Goal: Transaction & Acquisition: Purchase product/service

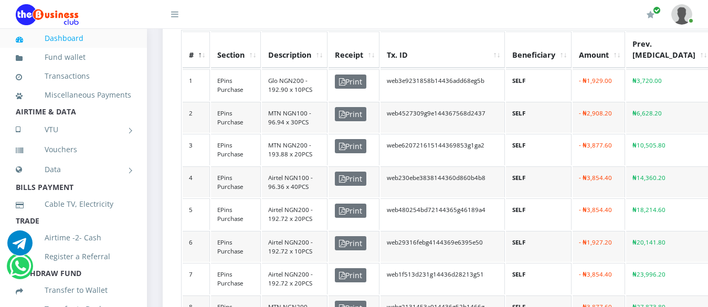
scroll to position [303, 0]
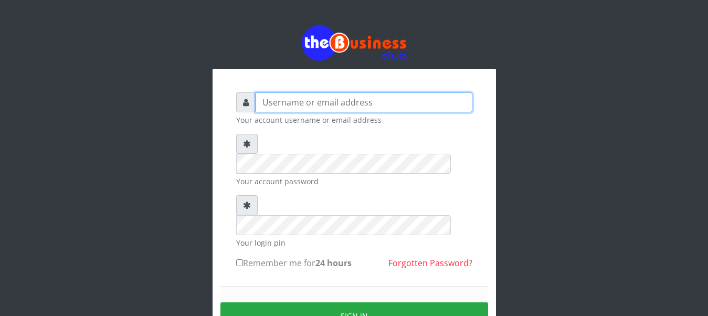
click at [299, 101] on input "text" at bounding box center [363, 102] width 217 height 20
type input "abujah"
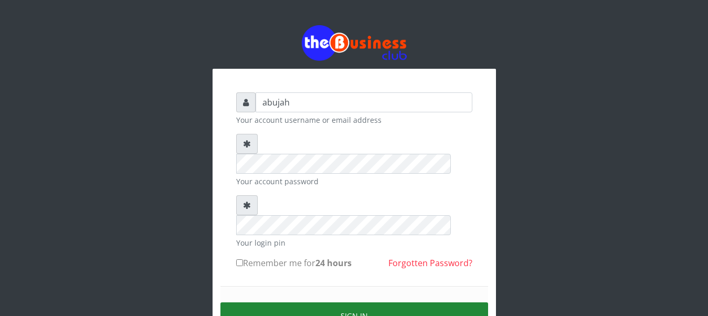
click at [322, 302] on button "Sign in" at bounding box center [353, 315] width 267 height 27
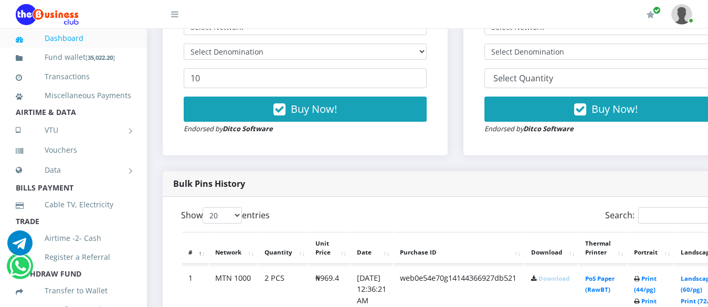
scroll to position [410, 0]
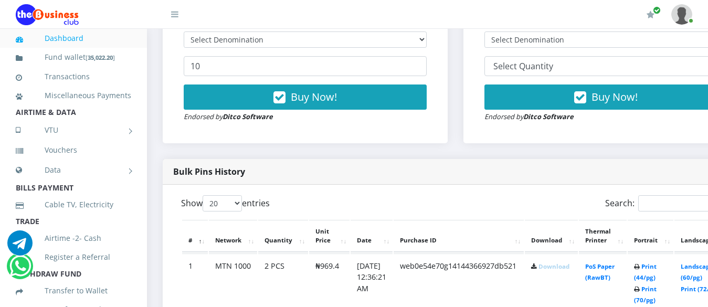
click at [569, 270] on link "Download" at bounding box center [553, 266] width 31 height 8
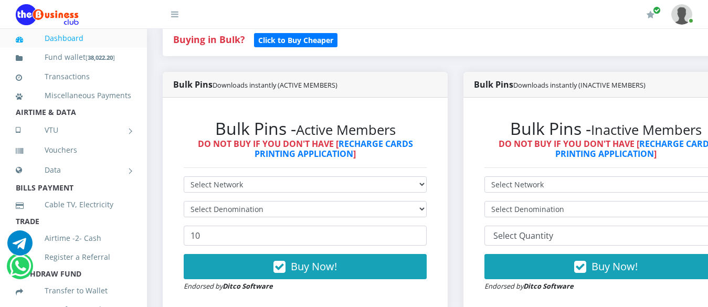
scroll to position [267, 0]
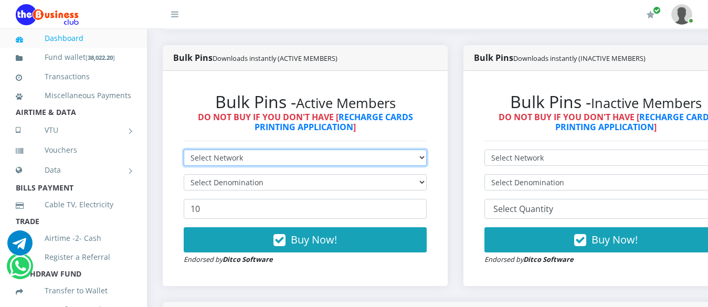
click at [239, 158] on select "Select Network MTN Globacom 9Mobile Airtel" at bounding box center [305, 157] width 243 height 16
click at [184, 149] on select "Select Network MTN Globacom 9Mobile Airtel" at bounding box center [305, 157] width 243 height 16
select select "MTN"
click option "MTN" at bounding box center [0, 0] width 0 height 0
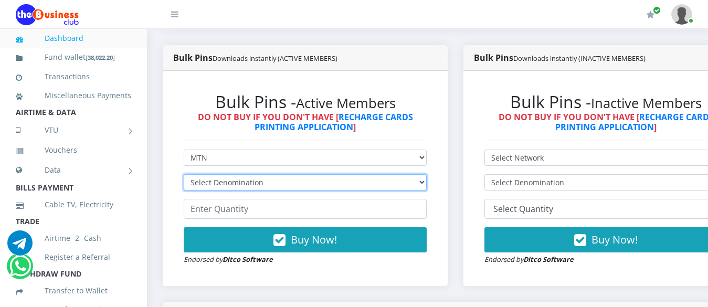
click at [184, 174] on select "Select Denomination MTN NGN100 - ₦96.94 MTN NGN200 - ₦193.88 MTN NGN400 - ₦387.…" at bounding box center [305, 182] width 243 height 16
click at [426, 186] on select "Select Denomination MTN NGN100 - ₦96.94 MTN NGN200 - ₦193.88 MTN NGN400 - ₦387.…" at bounding box center [305, 182] width 243 height 16
click at [184, 174] on select "Select Denomination MTN NGN100 - ₦96.94 MTN NGN200 - ₦193.88 MTN NGN400 - ₦387.…" at bounding box center [305, 182] width 243 height 16
select select "484.7-500"
click option "MTN NGN500 - ₦484.70" at bounding box center [0, 0] width 0 height 0
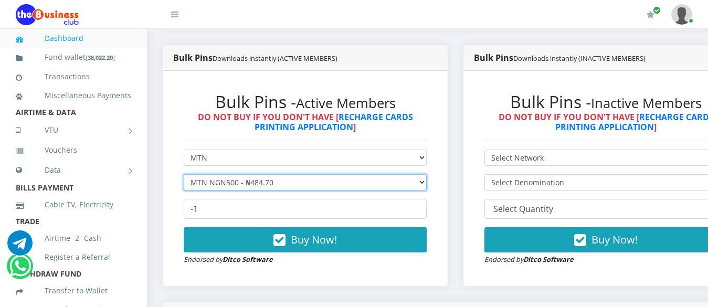
click at [420, 212] on input "-1" at bounding box center [305, 209] width 243 height 20
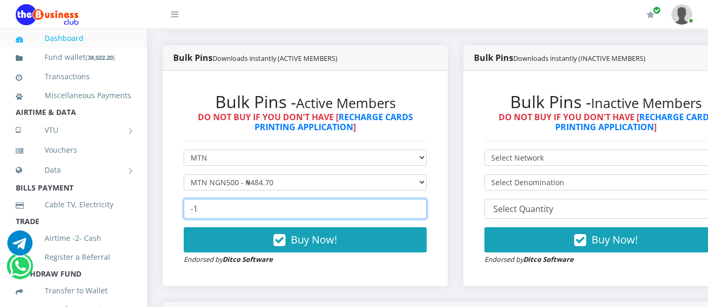
click at [289, 208] on input "-1" at bounding box center [305, 209] width 243 height 20
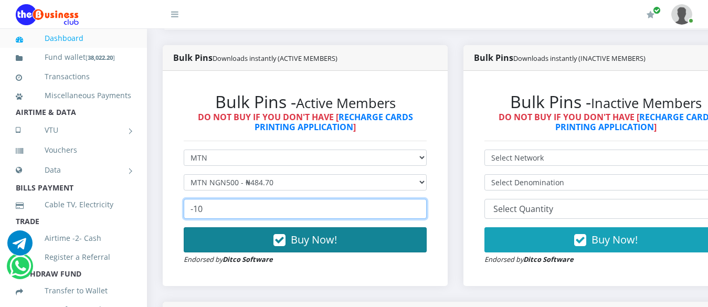
type input "-10"
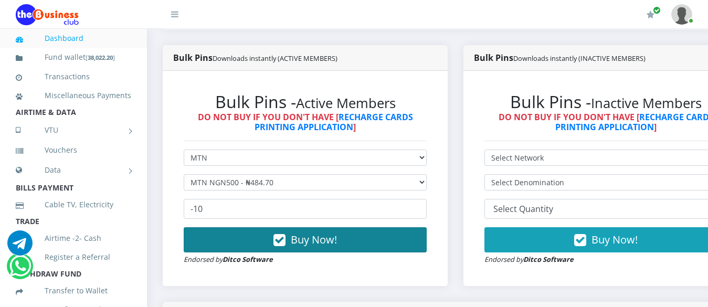
click at [312, 240] on span "Buy Now!" at bounding box center [314, 239] width 46 height 14
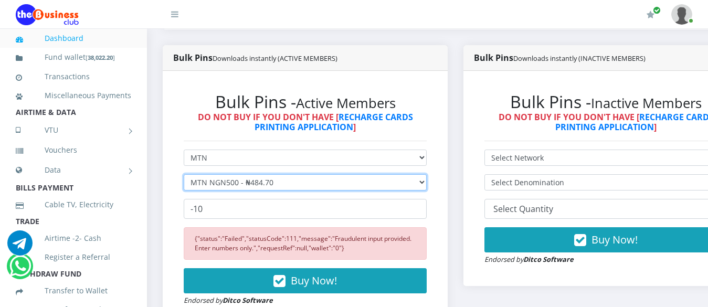
click at [184, 174] on select "Select Denomination MTN NGN100 - ₦96.94 MTN NGN200 - ₦193.88 MTN NGN400 - ₦387.…" at bounding box center [305, 182] width 243 height 16
select select "1454.1-1500"
click option "MTN NGN1500 - ₦1,454.10" at bounding box center [0, 0] width 0 height 0
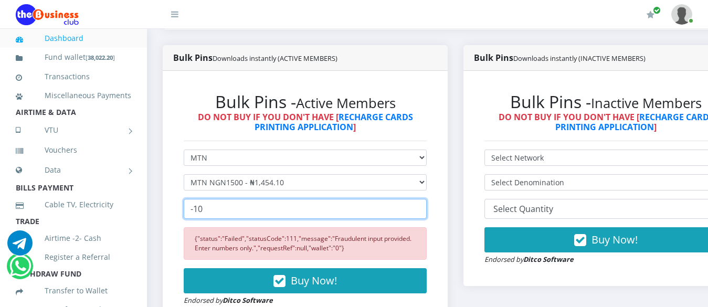
click at [205, 209] on input "-10" at bounding box center [305, 209] width 243 height 20
type input "-1"
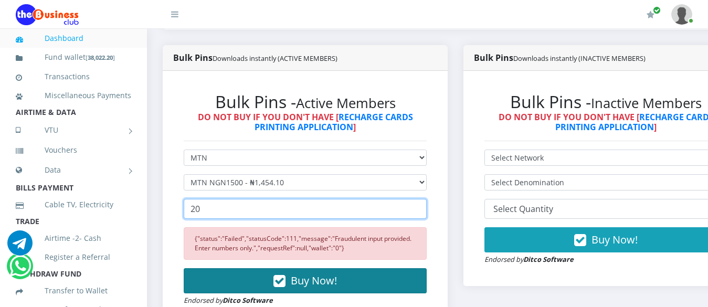
type input "20"
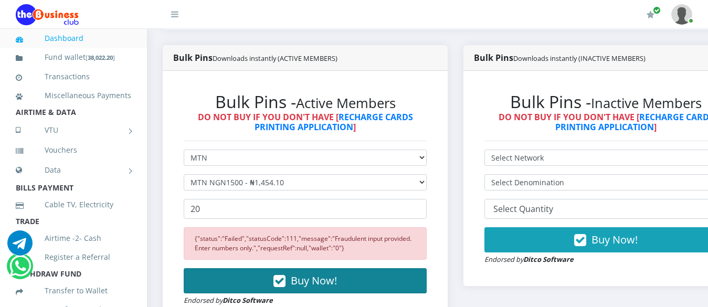
click at [306, 287] on span "Buy Now!" at bounding box center [314, 280] width 46 height 14
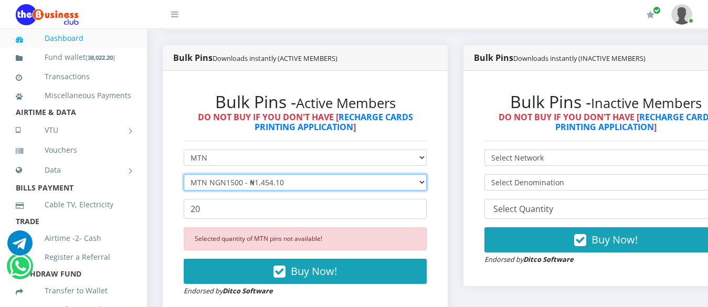
click at [184, 174] on select "Select Denomination MTN NGN100 - ₦96.94 MTN NGN200 - ₦193.88 MTN NGN400 - ₦387.…" at bounding box center [305, 182] width 243 height 16
select select "484.7-500"
click option "MTN NGN500 - ₦484.70" at bounding box center [0, 0] width 0 height 0
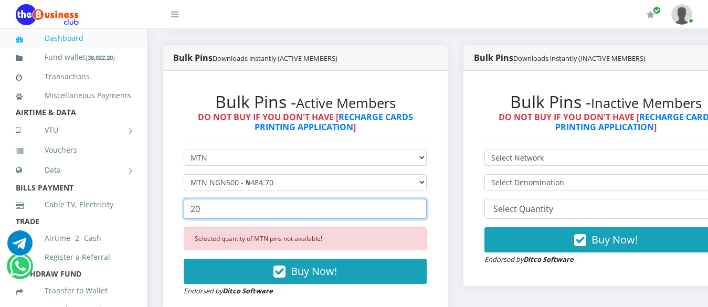
click at [211, 217] on input "20" at bounding box center [305, 209] width 243 height 20
type input "2"
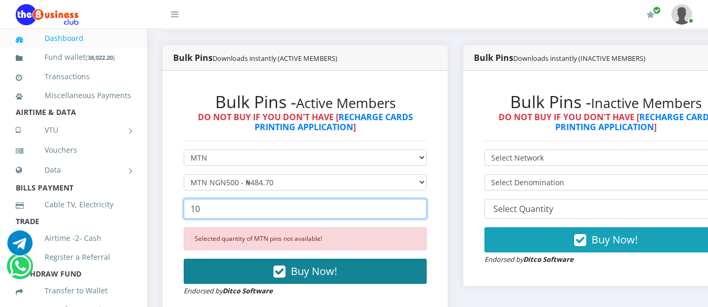
type input "10"
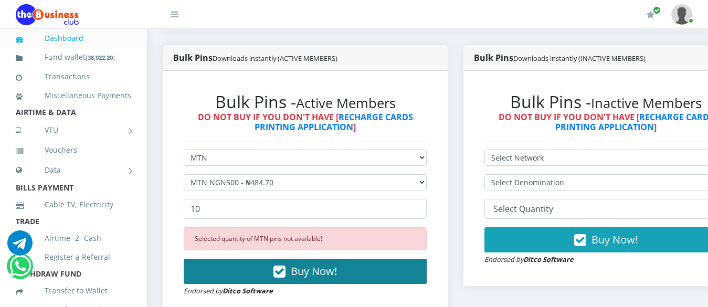
click at [314, 273] on span "Buy Now!" at bounding box center [314, 271] width 46 height 14
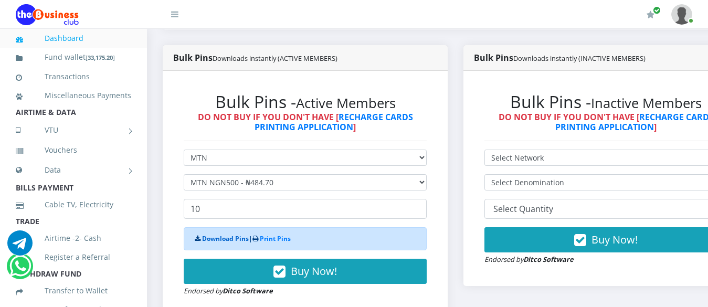
click at [234, 242] on link "Download Pins" at bounding box center [225, 238] width 47 height 9
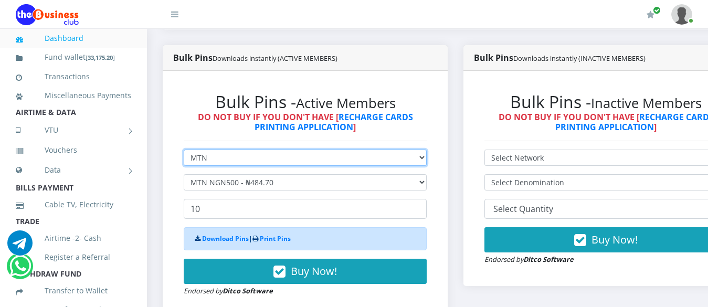
select select "Airtel"
click option "Airtel" at bounding box center [0, 0] width 0 height 0
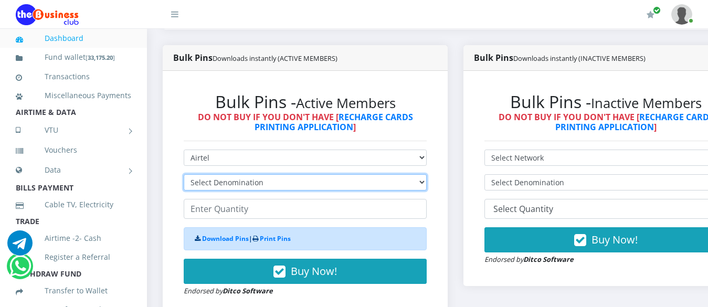
click at [184, 174] on select "Select Denomination Airtel NGN100 - ₦96.36 Airtel NGN200 - ₦192.72 Airtel NGN50…" at bounding box center [305, 182] width 243 height 16
select select "481.8-500"
click option "Airtel NGN500 - ₦481.80" at bounding box center [0, 0] width 0 height 0
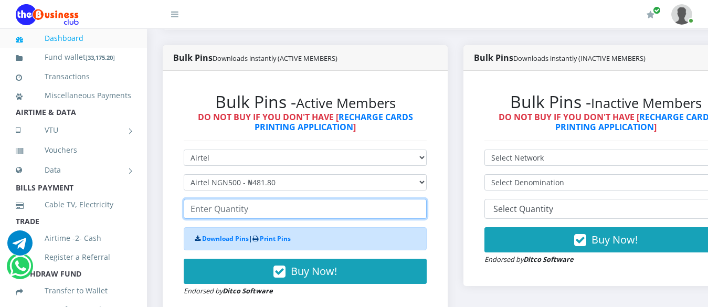
click at [237, 212] on input "number" at bounding box center [305, 209] width 243 height 20
type input "10"
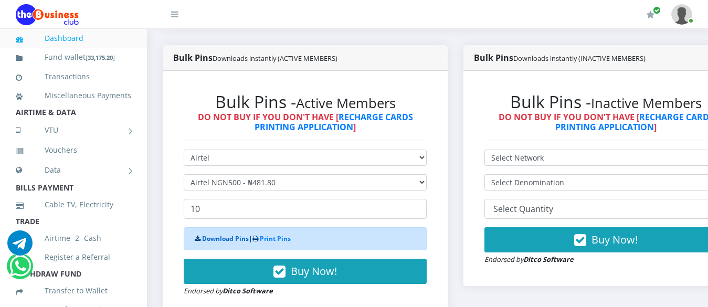
click at [228, 242] on link "Download Pins" at bounding box center [225, 238] width 47 height 9
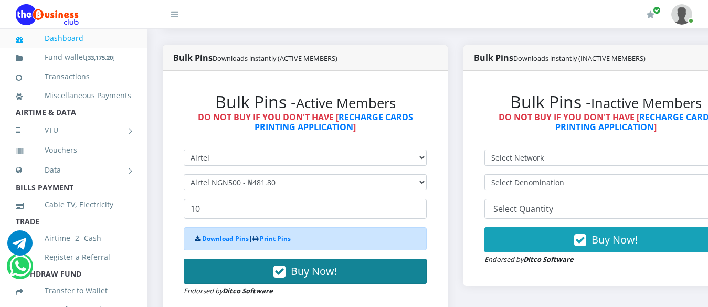
click at [308, 273] on span "Buy Now!" at bounding box center [314, 271] width 46 height 14
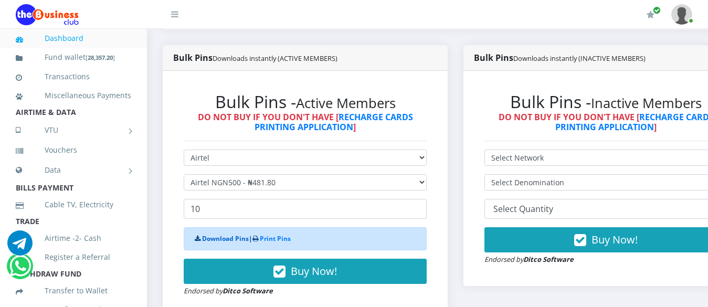
click at [212, 243] on link "Download Pins" at bounding box center [225, 238] width 47 height 9
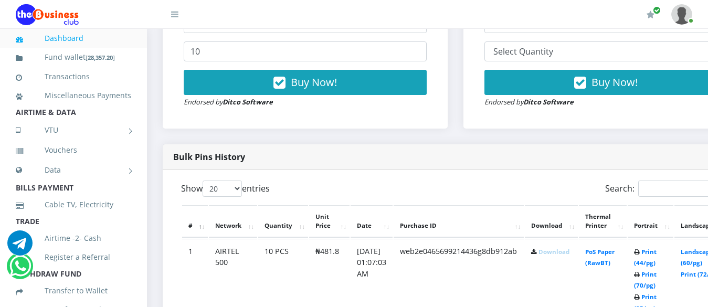
scroll to position [428, 0]
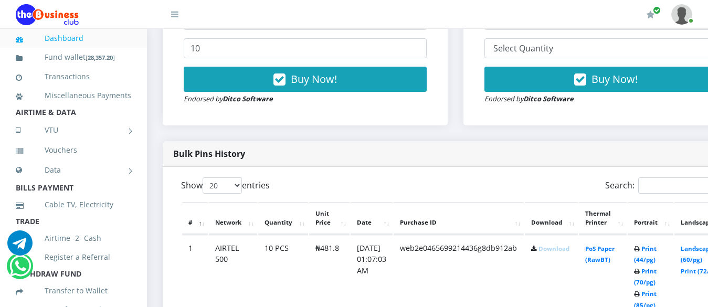
click at [566, 250] on link "Download" at bounding box center [553, 248] width 31 height 8
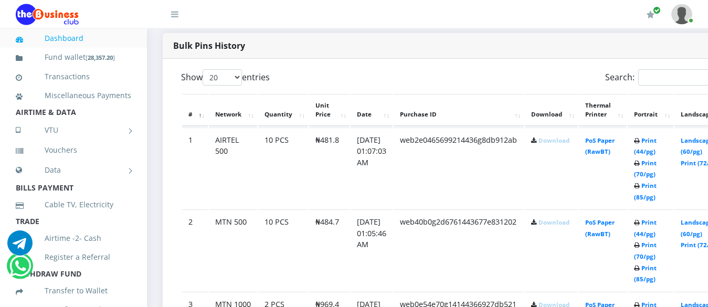
scroll to position [544, 0]
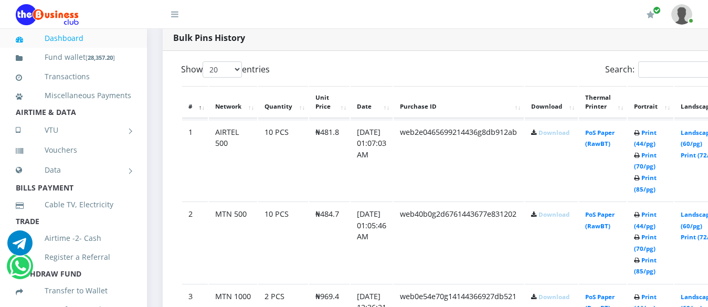
click at [566, 218] on link "Download" at bounding box center [553, 214] width 31 height 8
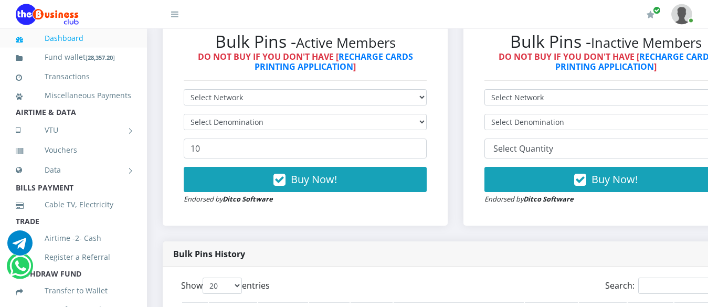
scroll to position [348, 0]
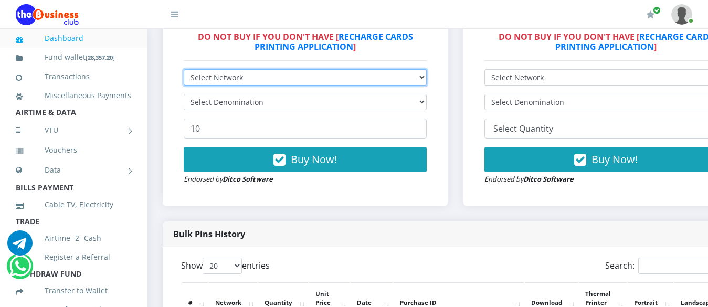
click at [184, 69] on select "Select Network MTN Globacom 9Mobile Airtel" at bounding box center [305, 77] width 243 height 16
select select "MTN"
click option "MTN" at bounding box center [0, 0] width 0 height 0
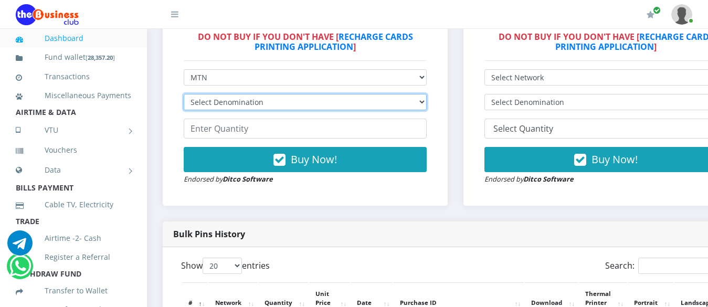
click at [184, 94] on select "Select Denomination MTN NGN100 - ₦96.94 MTN NGN200 - ₦193.88 MTN NGN400 - ₦387.…" at bounding box center [305, 102] width 243 height 16
select select "969.4-1000"
click option "MTN NGN1000 - ₦969.40" at bounding box center [0, 0] width 0 height 0
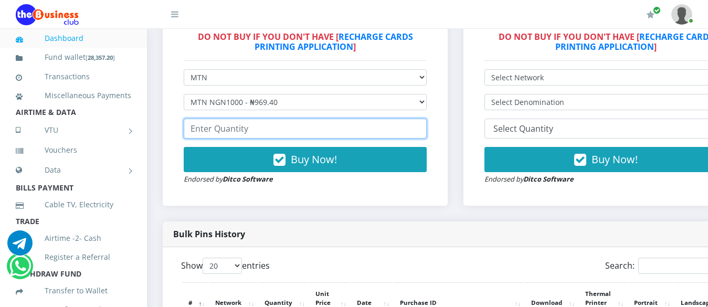
click at [206, 128] on input "number" at bounding box center [305, 129] width 243 height 20
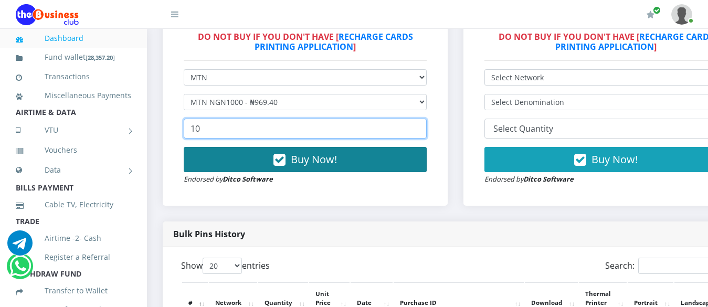
type input "10"
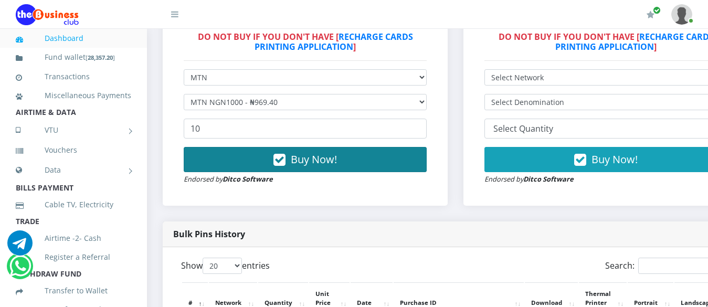
click at [319, 160] on span "Buy Now!" at bounding box center [314, 159] width 46 height 14
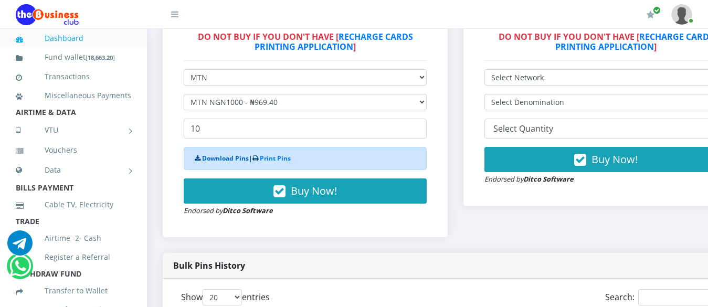
click at [222, 158] on link "Download Pins" at bounding box center [225, 158] width 47 height 9
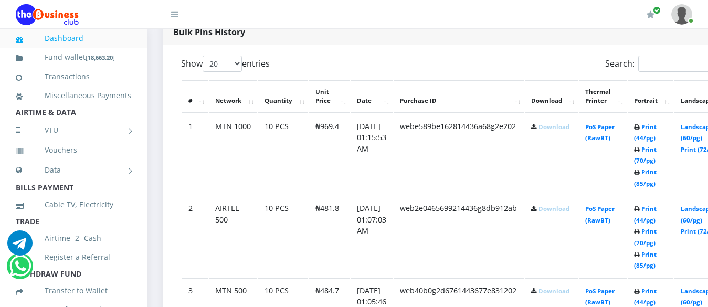
scroll to position [553, 0]
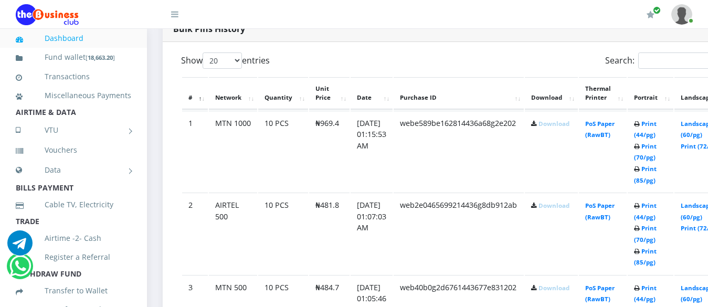
click at [563, 124] on link "Download" at bounding box center [553, 124] width 31 height 8
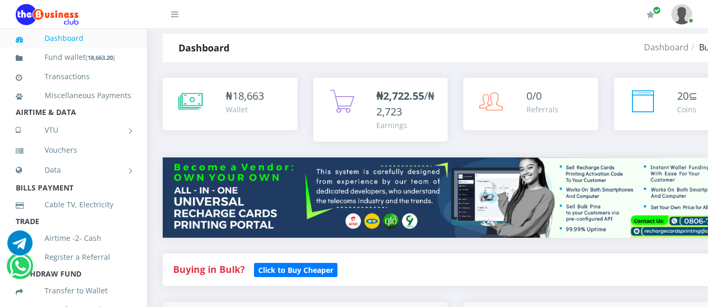
scroll to position [0, 0]
